Goal: Task Accomplishment & Management: Use online tool/utility

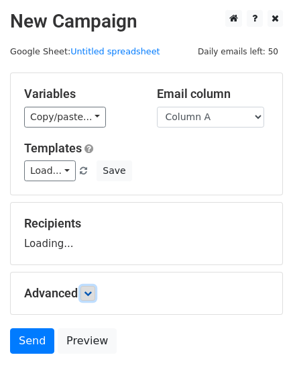
click at [95, 288] on link at bounding box center [88, 293] width 15 height 15
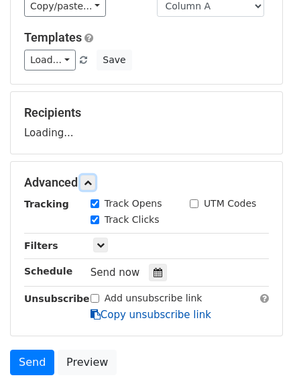
scroll to position [202, 0]
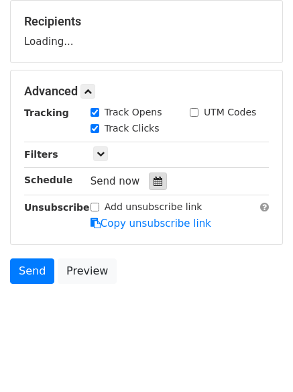
click at [155, 179] on icon at bounding box center [158, 180] width 9 height 9
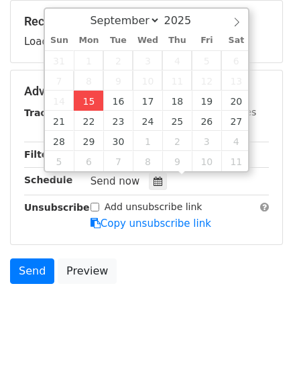
type input "2025-09-15 16:04"
type input "04"
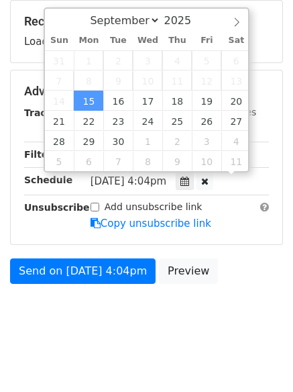
scroll to position [1, 0]
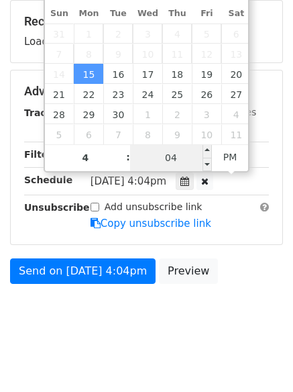
type input "04"
click at [177, 159] on input "04" at bounding box center [171, 157] width 82 height 27
type input "33"
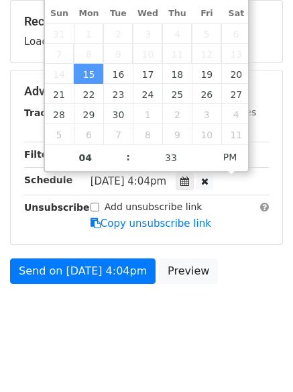
type input "2025-09-15 16:33"
click at [89, 352] on html "New Campaign Daily emails left: 50 Google Sheet: Untitled spreadsheet Variables…" at bounding box center [146, 98] width 293 height 600
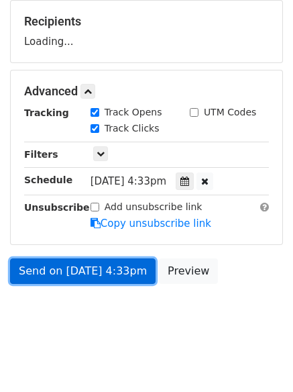
click at [95, 266] on link "Send on Sep 15 at 4:33pm" at bounding box center [83, 270] width 146 height 25
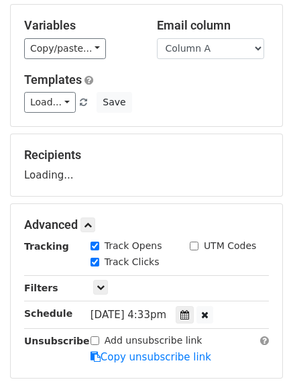
scroll to position [68, 0]
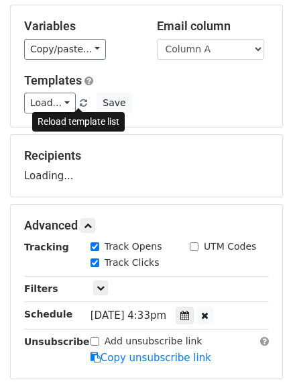
click at [80, 101] on span at bounding box center [83, 103] width 7 height 9
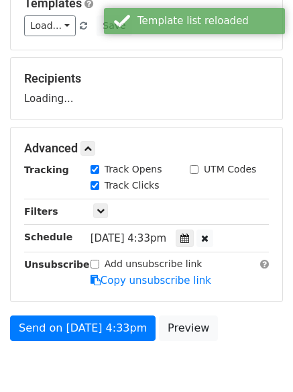
scroll to position [207, 0]
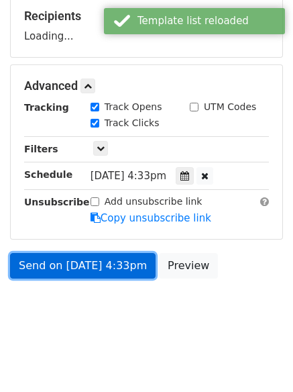
click at [105, 260] on link "Send on Sep 15 at 4:33pm" at bounding box center [83, 265] width 146 height 25
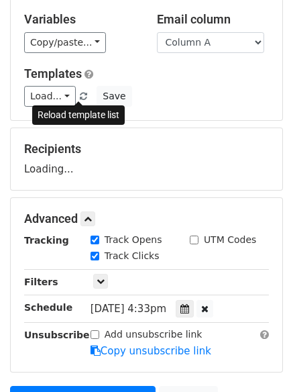
scroll to position [73, 0]
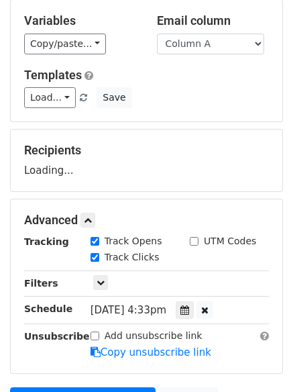
click at [79, 105] on div "Load... No templates saved Save" at bounding box center [146, 97] width 265 height 21
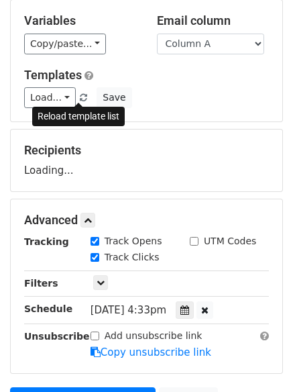
click at [80, 99] on span at bounding box center [83, 98] width 7 height 9
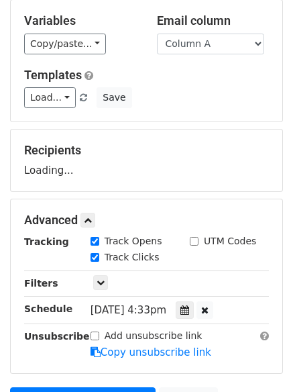
click at [189, 99] on div "Load... No templates saved Save" at bounding box center [146, 97] width 265 height 21
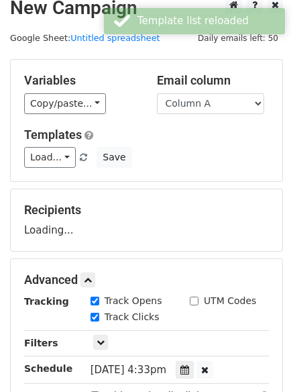
scroll to position [6, 0]
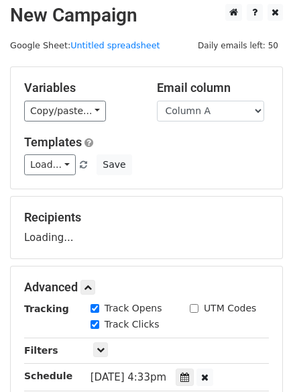
click at [185, 156] on div "Load... No templates saved Save" at bounding box center [146, 164] width 265 height 21
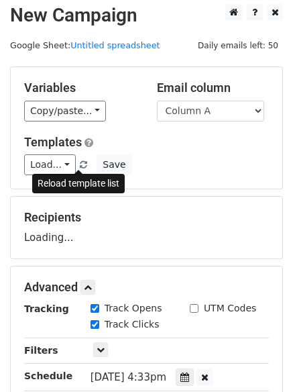
click at [80, 162] on span at bounding box center [83, 165] width 7 height 9
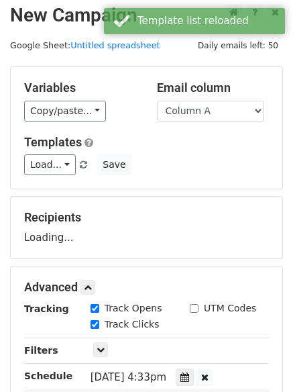
click at [172, 164] on div "Load... No templates saved Save" at bounding box center [146, 164] width 265 height 21
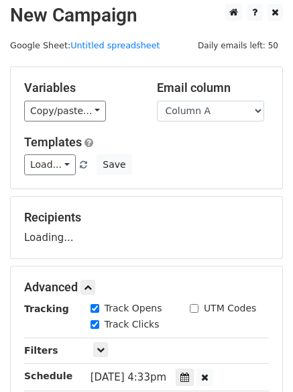
click at [163, 173] on div "Load... No templates saved Save" at bounding box center [146, 164] width 265 height 21
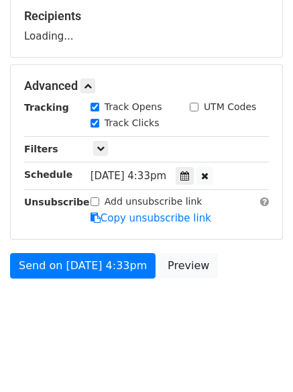
scroll to position [0, 0]
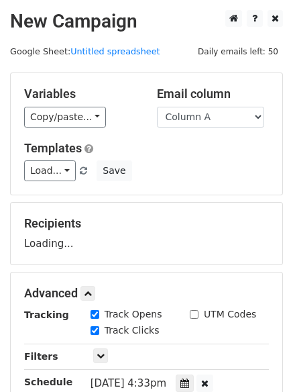
click at [167, 174] on div "Load... No templates saved Save" at bounding box center [146, 170] width 265 height 21
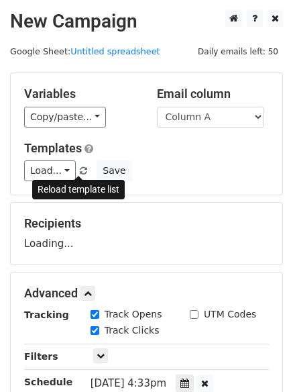
click at [80, 174] on span at bounding box center [83, 171] width 7 height 9
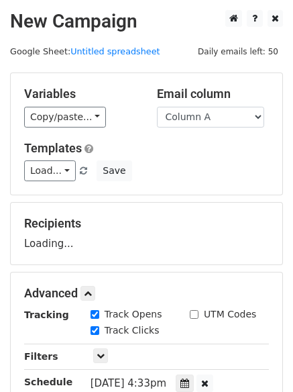
click at [215, 166] on div "Load... No templates saved Save" at bounding box center [146, 170] width 265 height 21
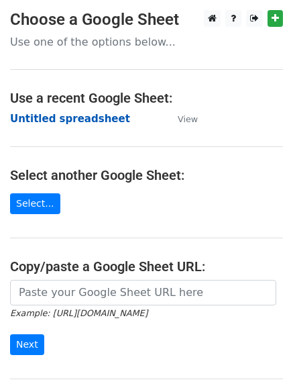
click at [72, 119] on strong "Untitled spreadsheet" at bounding box center [70, 119] width 120 height 12
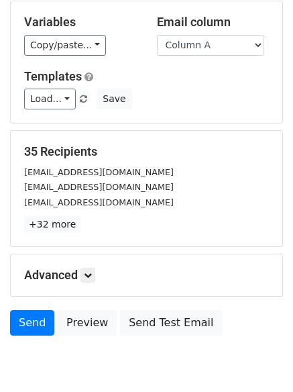
scroll to position [129, 0]
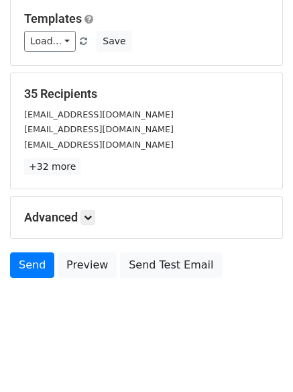
click at [89, 226] on div "Advanced Tracking Track Opens UTM Codes Track Clicks Filters Only include sprea…" at bounding box center [147, 218] width 272 height 42
click at [92, 213] on icon at bounding box center [88, 217] width 8 height 8
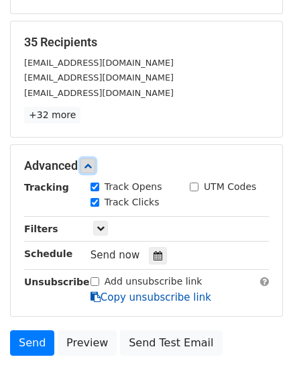
scroll to position [246, 0]
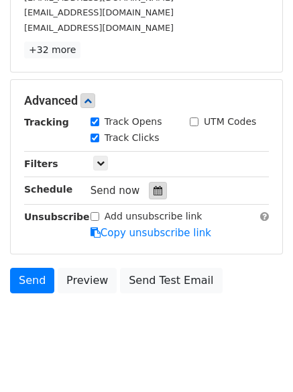
click at [154, 192] on icon at bounding box center [158, 190] width 9 height 9
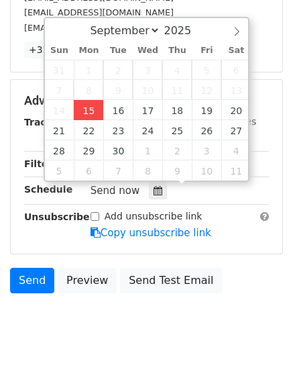
type input "2025-09-15 16:06"
type input "04"
type input "06"
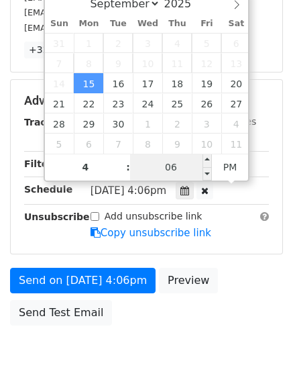
type input "04"
click at [186, 168] on input "06" at bounding box center [171, 167] width 82 height 27
type input "33"
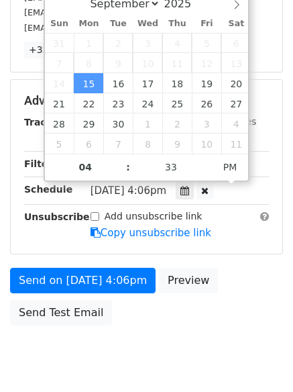
type input "2025-09-15 16:33"
click at [155, 366] on body "New Campaign Daily emails left: 50 Google Sheet: Untitled spreadsheet Variables…" at bounding box center [146, 75] width 293 height 622
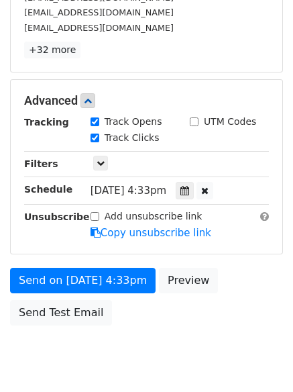
scroll to position [240, 0]
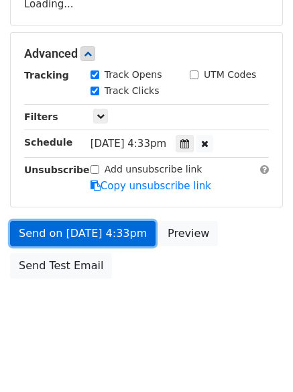
click at [111, 235] on link "Send on Sep 15 at 4:33pm" at bounding box center [83, 233] width 146 height 25
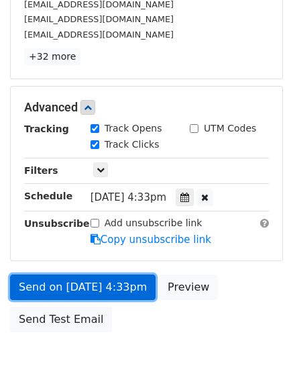
drag, startPoint x: 107, startPoint y: 276, endPoint x: 76, endPoint y: 305, distance: 41.8
click at [107, 278] on link "Send on Sep 15 at 4:33pm" at bounding box center [83, 286] width 146 height 25
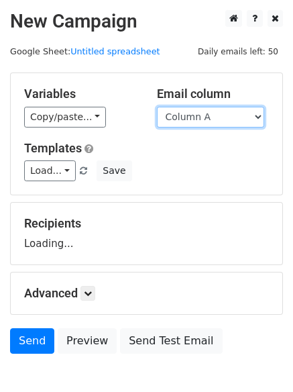
click at [237, 123] on select "Column A Column B Column C Column D Column E" at bounding box center [210, 117] width 107 height 21
select select "Column B"
click at [157, 107] on select "Column A Column B Column C Column D Column E" at bounding box center [210, 117] width 107 height 21
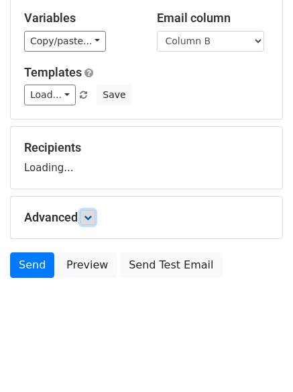
click at [92, 218] on icon at bounding box center [88, 217] width 8 height 8
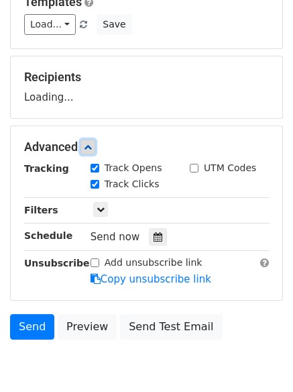
scroll to position [147, 0]
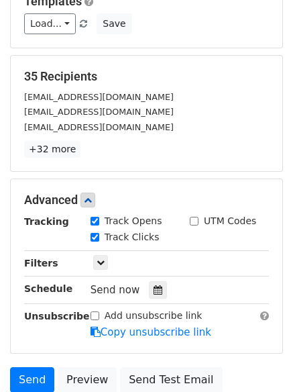
click at [159, 238] on div "Track Clicks" at bounding box center [130, 238] width 99 height 16
click at [154, 287] on icon at bounding box center [158, 289] width 9 height 9
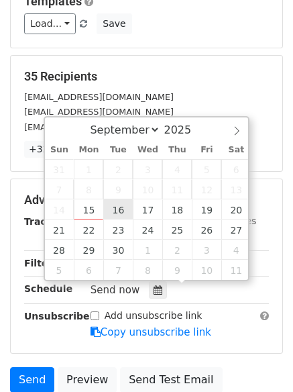
type input "2025-09-16 12:00"
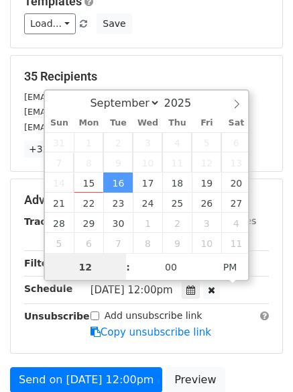
scroll to position [1, 0]
type input "5"
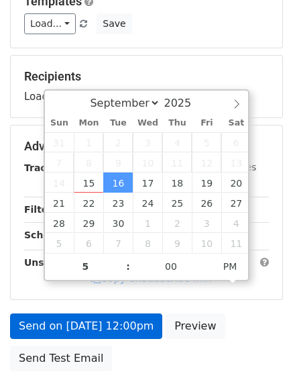
type input "2025-09-16 17:00"
click at [138, 269] on label "Add unsubscribe link" at bounding box center [154, 262] width 98 height 14
click at [99, 266] on input "Add unsubscribe link" at bounding box center [95, 262] width 9 height 9
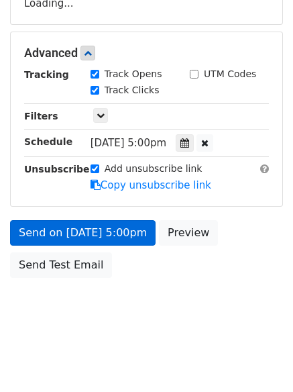
scroll to position [240, 0]
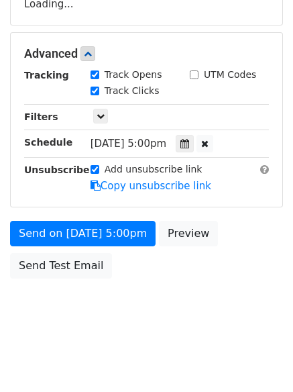
click at [119, 168] on label "Add unsubscribe link" at bounding box center [154, 169] width 98 height 14
click at [99, 168] on input "Add unsubscribe link" at bounding box center [95, 169] width 9 height 9
checkbox input "false"
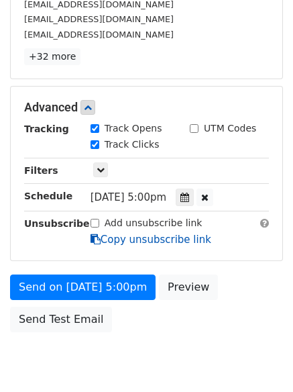
click at [112, 237] on link "Copy unsubscribe link" at bounding box center [151, 239] width 121 height 12
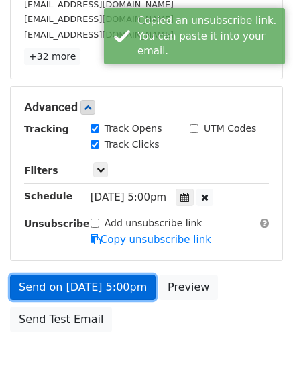
click at [115, 285] on link "Send on Sep 16 at 5:00pm" at bounding box center [83, 286] width 146 height 25
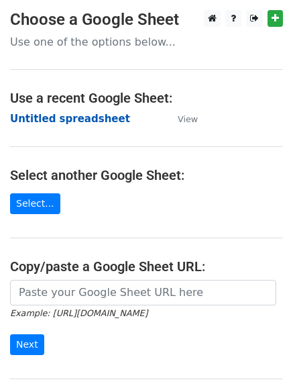
click at [97, 121] on strong "Untitled spreadsheet" at bounding box center [70, 119] width 120 height 12
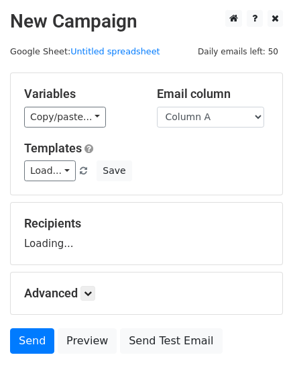
select select "Column C"
click at [157, 107] on select "Column A Column B Column C Column D Column E" at bounding box center [210, 117] width 107 height 21
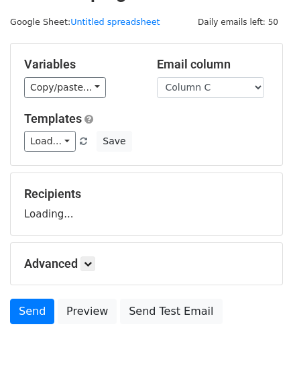
scroll to position [76, 0]
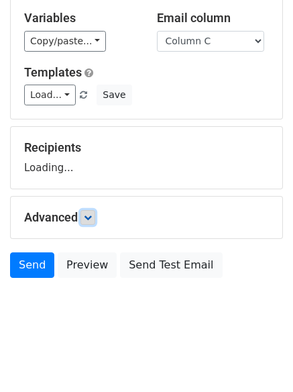
click at [92, 221] on icon at bounding box center [88, 217] width 8 height 8
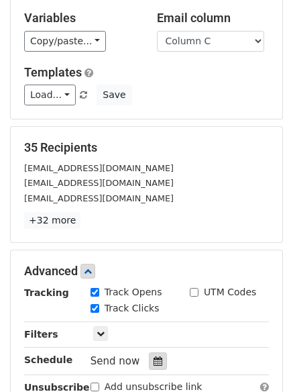
click at [149, 361] on div at bounding box center [158, 360] width 18 height 17
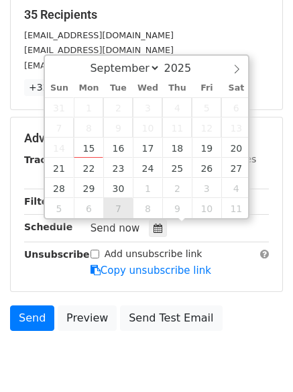
scroll to position [210, 0]
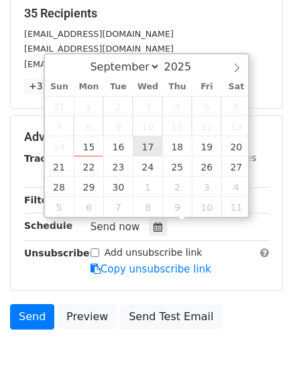
type input "[DATE] 12:00"
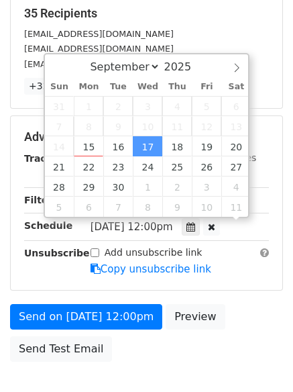
scroll to position [1, 0]
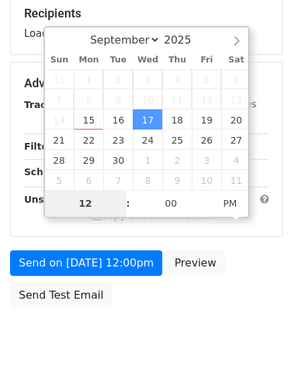
type input "6"
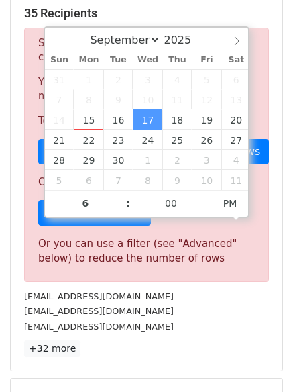
type input "[DATE] 18:00"
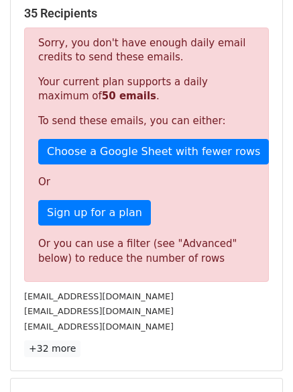
click at [158, 322] on div "[EMAIL_ADDRESS][DOMAIN_NAME]" at bounding box center [146, 326] width 265 height 15
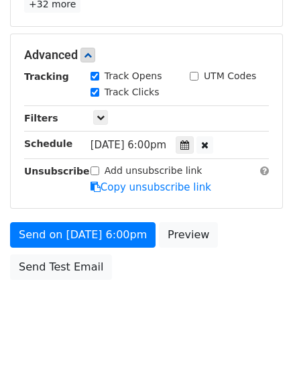
scroll to position [293, 0]
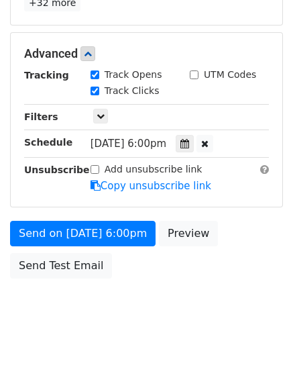
click at [121, 250] on div "Send on [DATE] 6:00pm Preview Send Test Email" at bounding box center [146, 253] width 293 height 64
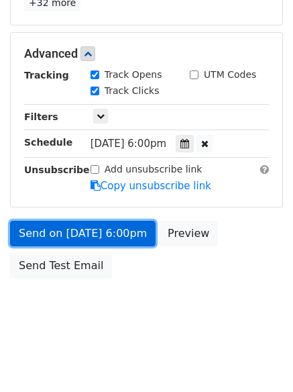
click at [129, 242] on link "Send on [DATE] 6:00pm" at bounding box center [83, 233] width 146 height 25
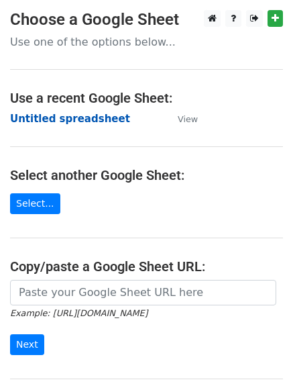
click at [88, 116] on strong "Untitled spreadsheet" at bounding box center [70, 119] width 120 height 12
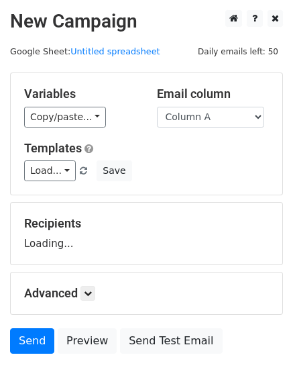
click at [201, 122] on select "Column A Column B Column C Column D Column E" at bounding box center [210, 117] width 107 height 21
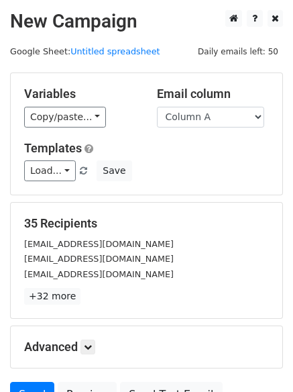
click at [197, 195] on div "Variables Copy/paste... {{Column A}} {{Column B}} {{Column C}} {{Column D}} {{C…" at bounding box center [146, 133] width 273 height 123
drag, startPoint x: 215, startPoint y: 111, endPoint x: 215, endPoint y: 124, distance: 12.8
click at [215, 111] on select "Column A Column B Column C Column D Column E" at bounding box center [210, 117] width 107 height 21
select select "Column D"
click at [157, 107] on select "Column A Column B Column C Column D Column E" at bounding box center [210, 117] width 107 height 21
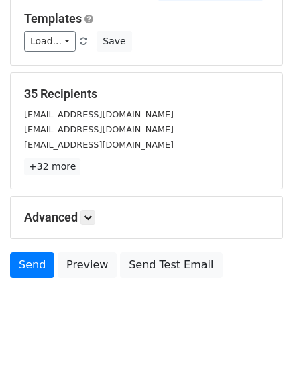
scroll to position [76, 0]
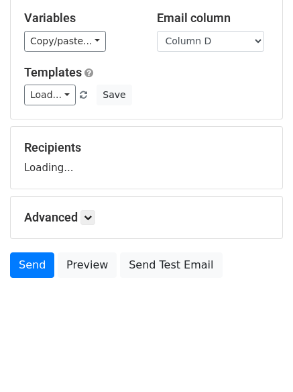
click at [92, 226] on div "Advanced Tracking Track Opens UTM Codes Track Clicks Filters Only include sprea…" at bounding box center [147, 218] width 272 height 42
click at [89, 221] on link at bounding box center [88, 217] width 15 height 15
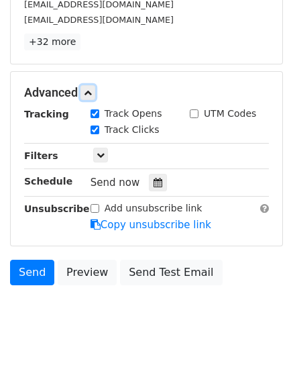
scroll to position [256, 0]
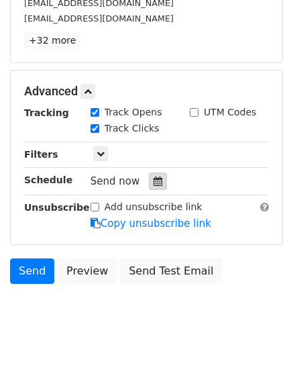
click at [158, 178] on div at bounding box center [158, 180] width 18 height 17
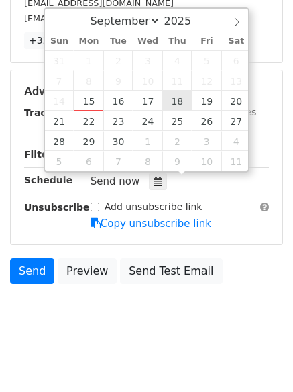
type input "2025-09-18 12:00"
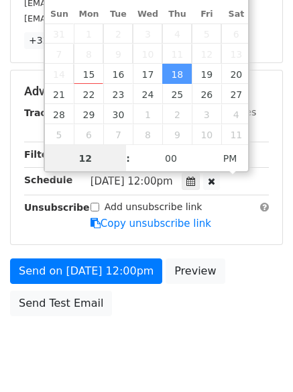
scroll to position [1, 0]
type input "7"
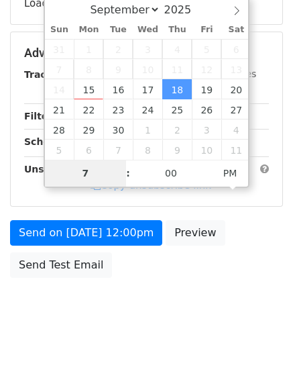
scroll to position [240, 0]
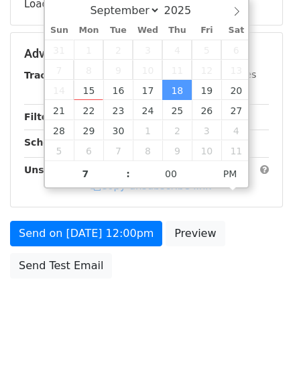
type input "2025-09-18 19:00"
click at [174, 312] on body "New Campaign Daily emails left: 50 Google Sheet: Untitled spreadsheet Variables…" at bounding box center [146, 55] width 293 height 568
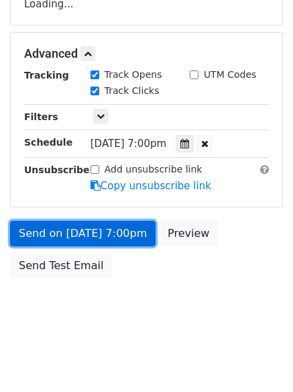
click at [109, 239] on link "Send on Sep 18 at 7:00pm" at bounding box center [83, 233] width 146 height 25
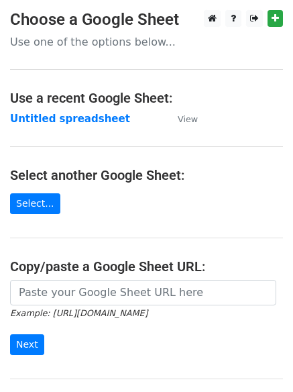
click at [87, 127] on main "Choose a Google Sheet Use one of the options below... Use a recent Google Sheet…" at bounding box center [146, 218] width 293 height 417
click at [103, 126] on td "Untitled spreadsheet" at bounding box center [87, 118] width 154 height 15
click at [97, 121] on strong "Untitled spreadsheet" at bounding box center [70, 119] width 120 height 12
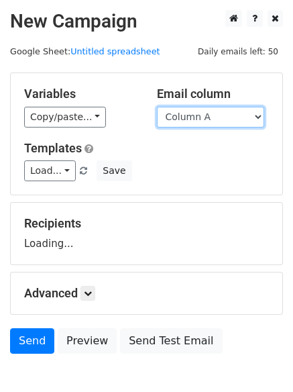
click at [213, 117] on select "Column A Column B Column C Column D Column E" at bounding box center [210, 117] width 107 height 21
drag, startPoint x: 213, startPoint y: 127, endPoint x: 211, endPoint y: 200, distance: 73.2
click at [211, 200] on form "Variables Copy/paste... {{Column A}} {{Column B}} {{Column C}} {{Column D}} {{C…" at bounding box center [146, 216] width 273 height 288
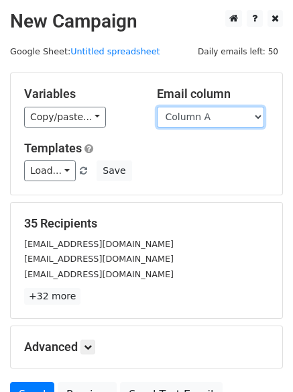
drag, startPoint x: 213, startPoint y: 118, endPoint x: 212, endPoint y: 125, distance: 7.5
click at [213, 118] on select "Column A Column B Column C Column D Column E" at bounding box center [210, 117] width 107 height 21
select select "Column E"
click at [157, 107] on select "Column A Column B Column C Column D Column E" at bounding box center [210, 117] width 107 height 21
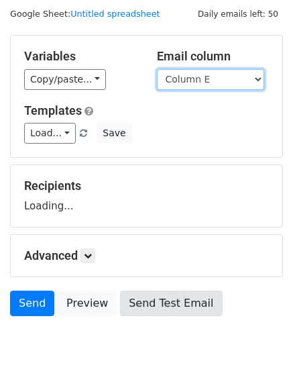
scroll to position [76, 0]
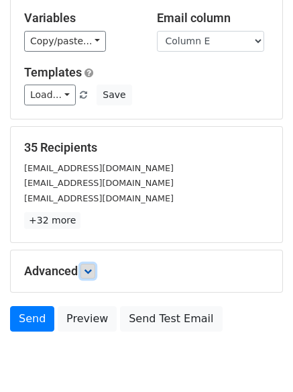
click at [90, 268] on icon at bounding box center [88, 271] width 8 height 8
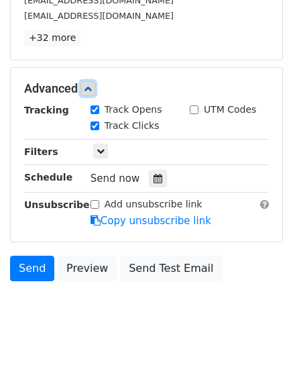
scroll to position [261, 0]
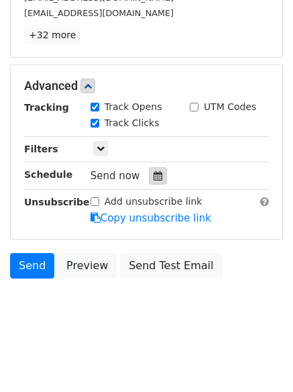
click at [160, 174] on div at bounding box center [158, 175] width 18 height 17
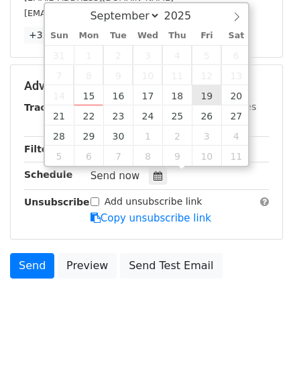
type input "2025-09-19 12:00"
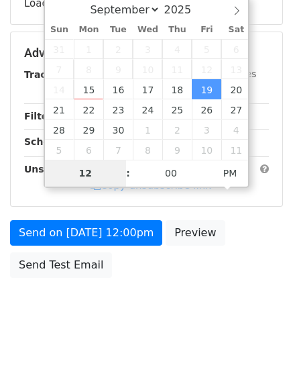
scroll to position [240, 0]
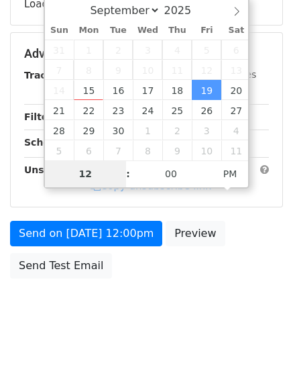
type input "8"
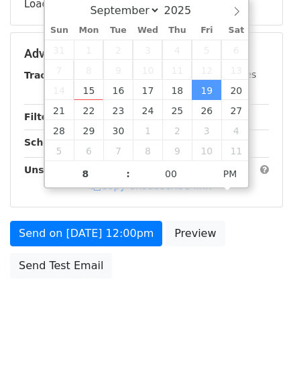
type input "2025-09-19 20:00"
click at [129, 311] on body "New Campaign Daily emails left: 50 Google Sheet: Untitled spreadsheet Variables…" at bounding box center [146, 55] width 293 height 568
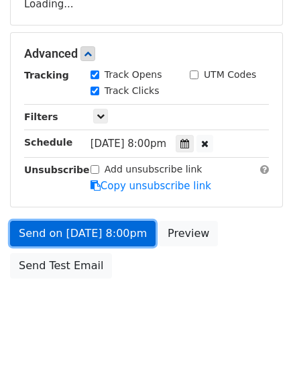
click at [135, 239] on link "Send on Sep 19 at 8:00pm" at bounding box center [83, 233] width 146 height 25
